Goal: Task Accomplishment & Management: Manage account settings

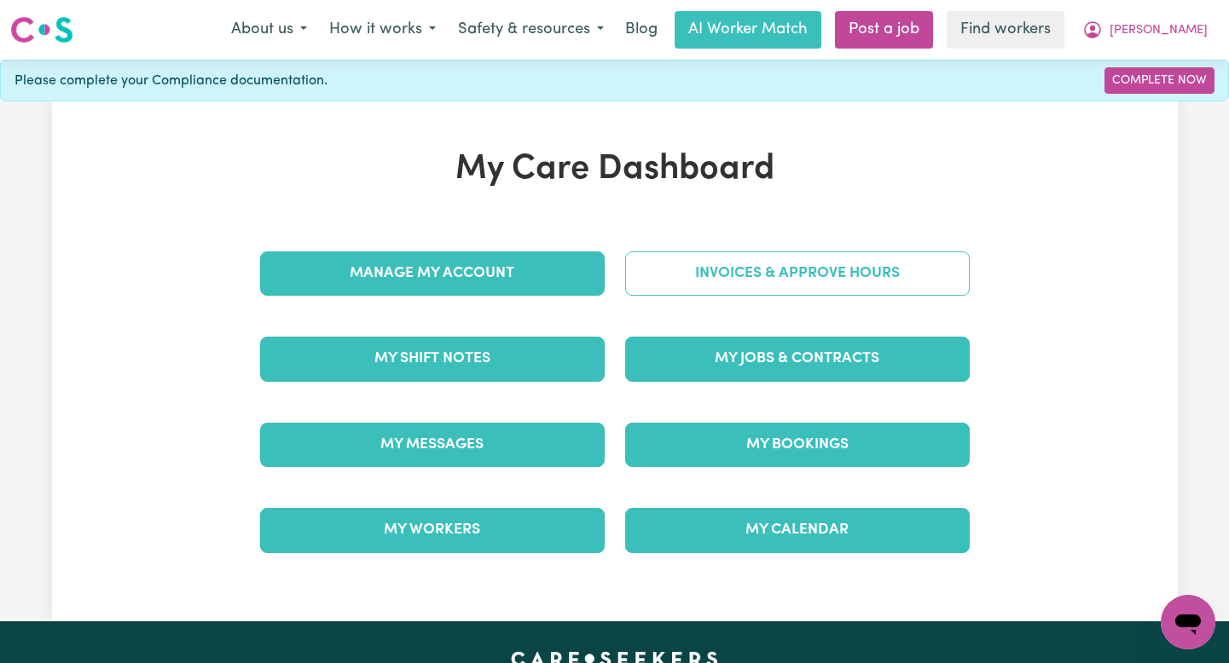
click at [706, 289] on link "Invoices & Approve Hours" at bounding box center [797, 274] width 344 height 44
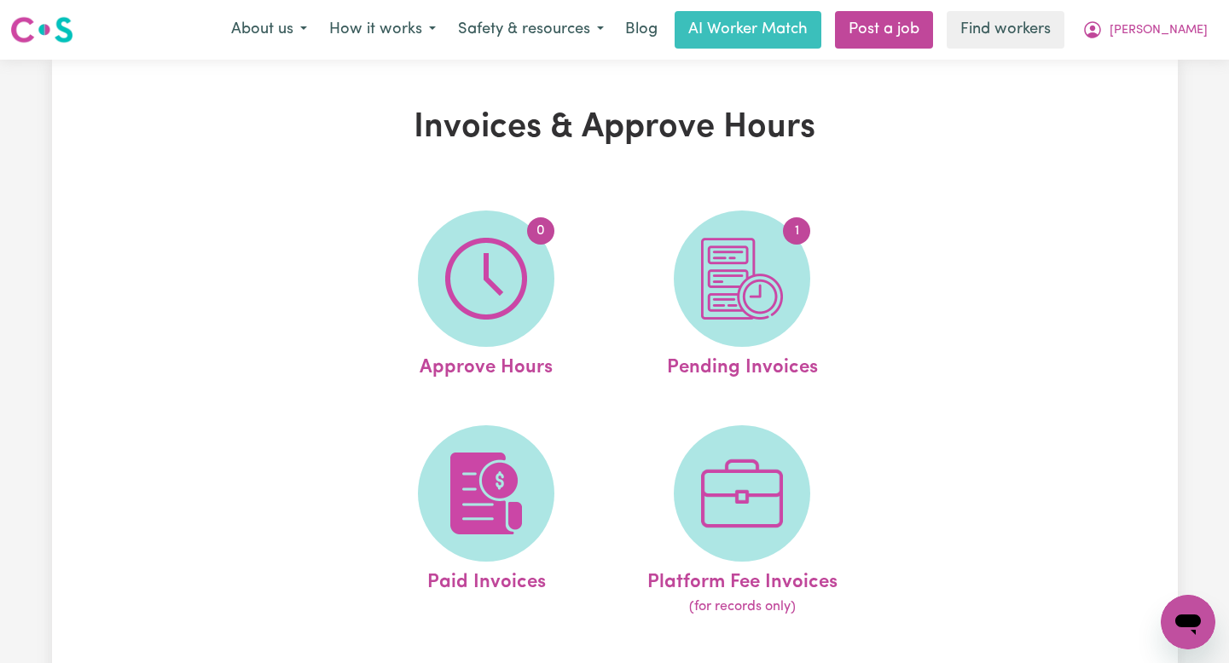
click at [706, 289] on img at bounding box center [742, 279] width 82 height 82
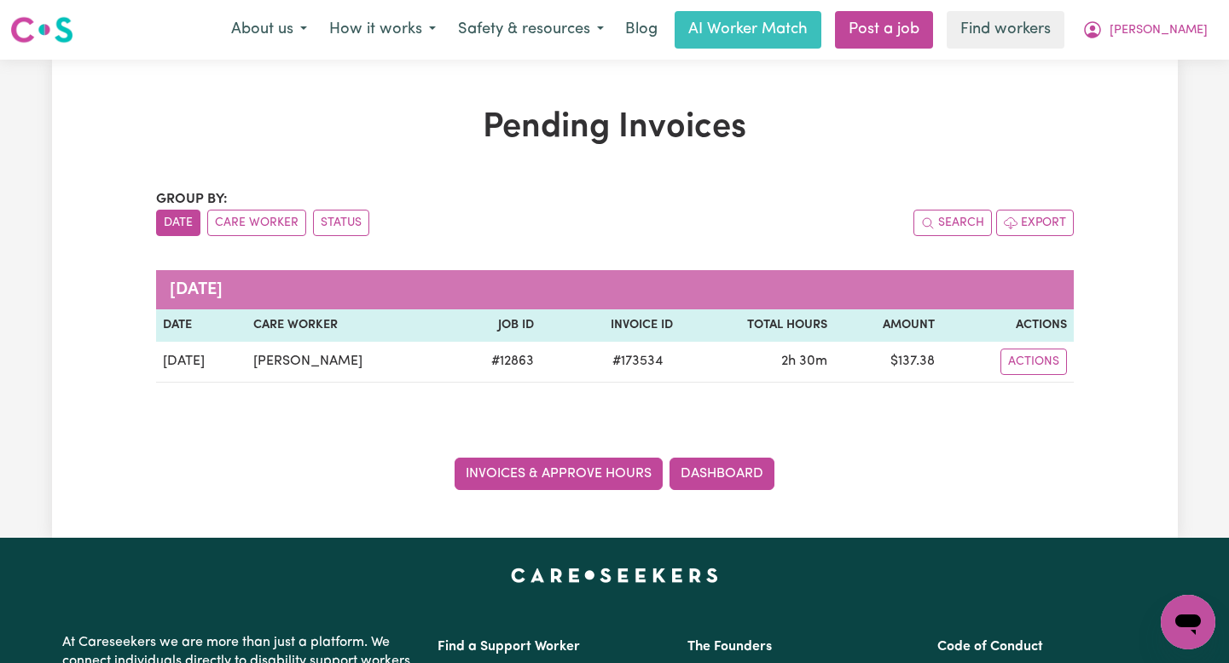
click at [522, 483] on link "Invoices & Approve Hours" at bounding box center [558, 474] width 208 height 32
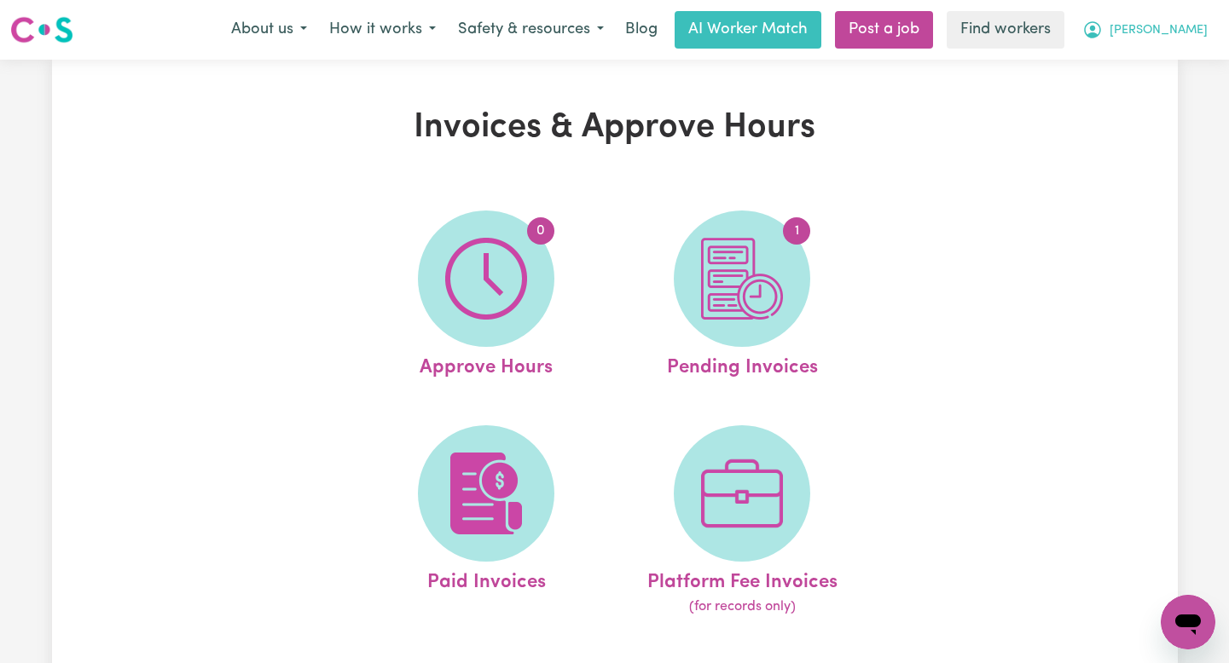
click at [1102, 31] on icon "My Account" at bounding box center [1092, 30] width 20 height 20
click at [1166, 99] on link "Logout" at bounding box center [1150, 98] width 135 height 32
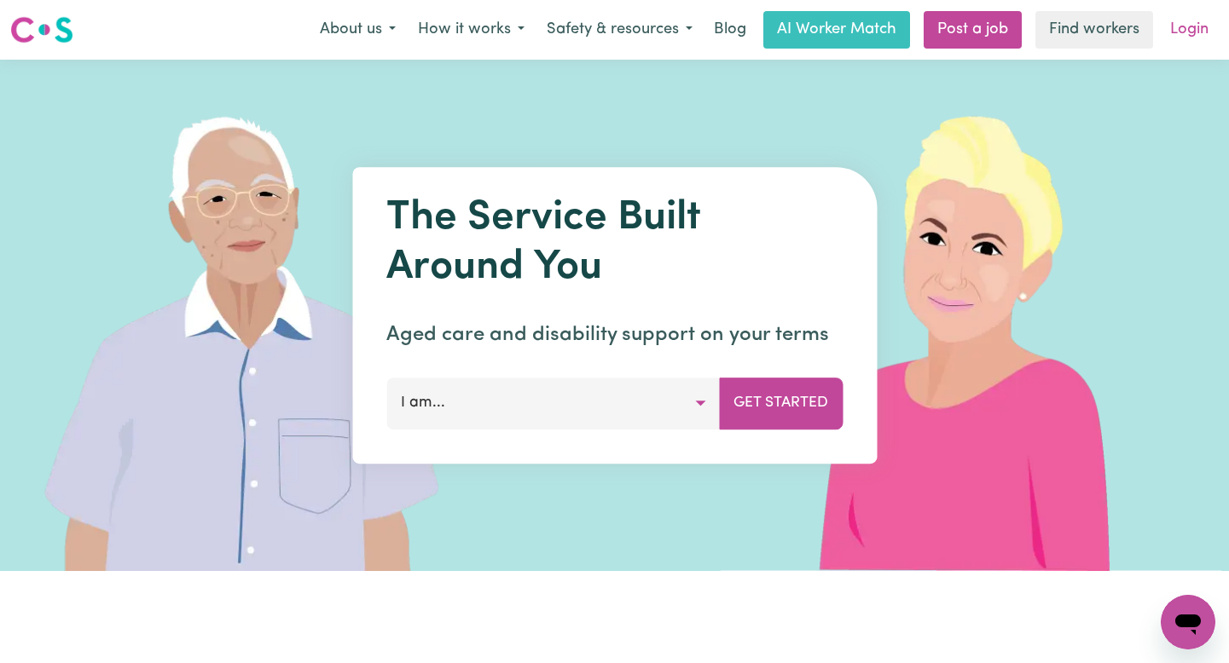
click at [1201, 27] on link "Login" at bounding box center [1189, 30] width 59 height 38
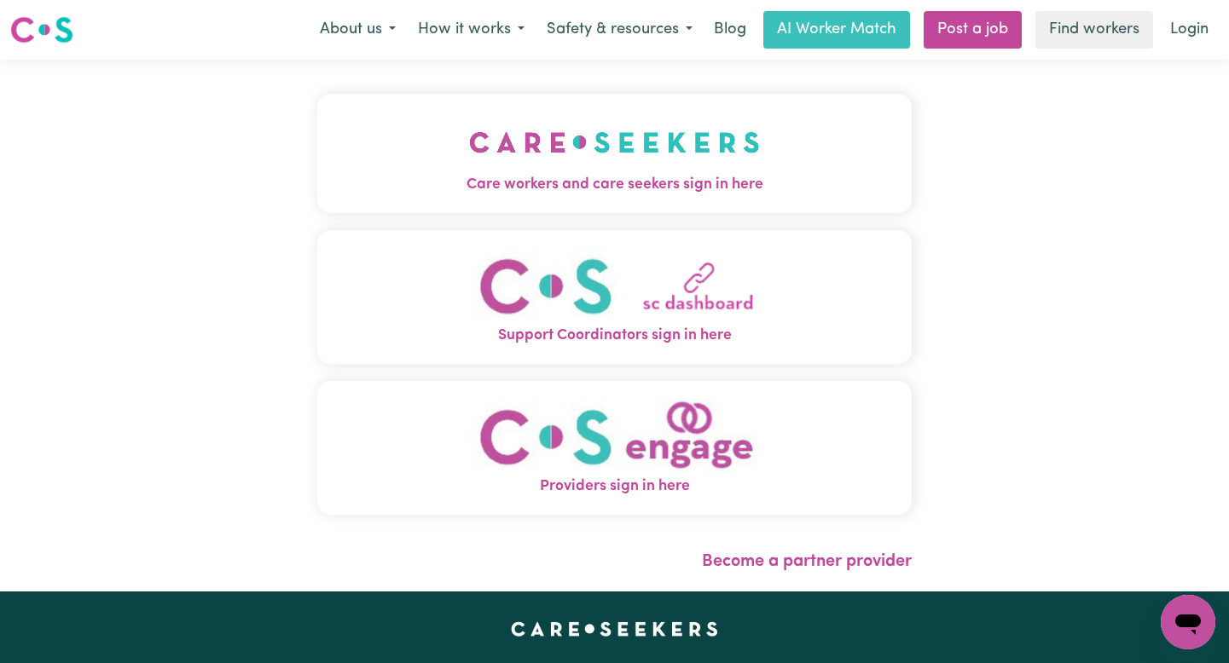
click at [489, 159] on img "Care workers and care seekers sign in here" at bounding box center [614, 142] width 291 height 63
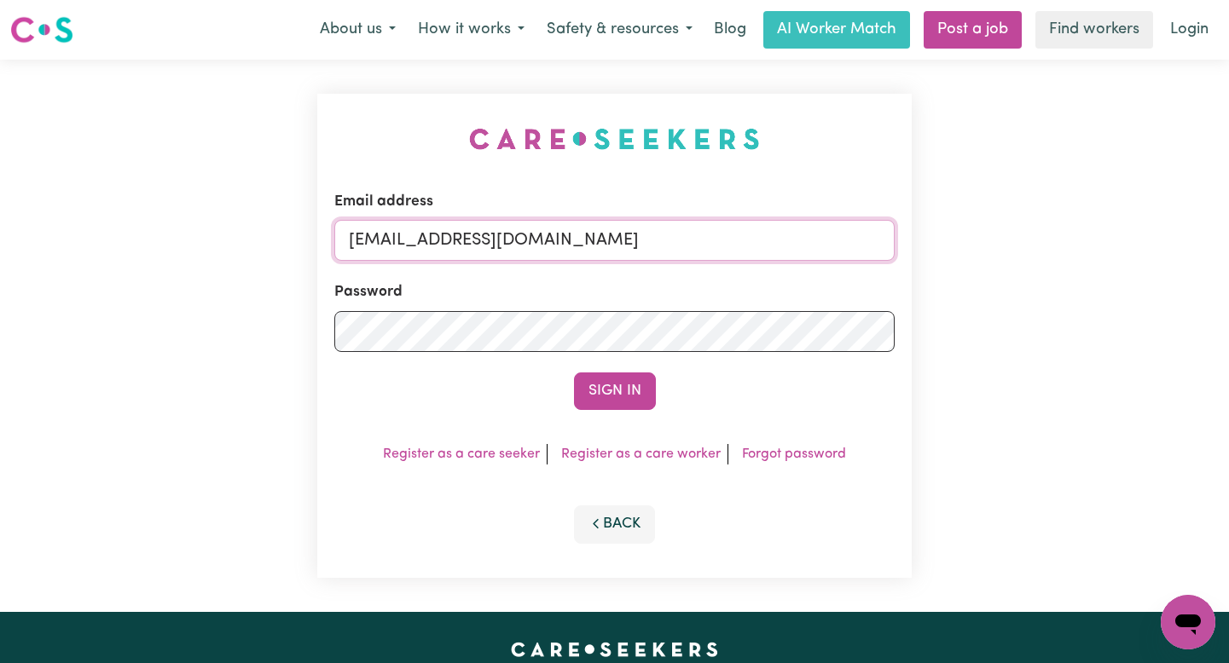
drag, startPoint x: 778, startPoint y: 235, endPoint x: 433, endPoint y: 240, distance: 345.3
click at [434, 241] on input "[EMAIL_ADDRESS][DOMAIN_NAME]" at bounding box center [614, 240] width 560 height 41
paste input "[PERSON_NAME]"
type input "[EMAIL_ADDRESS][DOMAIN_NAME]"
click at [574, 373] on button "Sign In" at bounding box center [615, 392] width 82 height 38
